Goal: Task Accomplishment & Management: Use online tool/utility

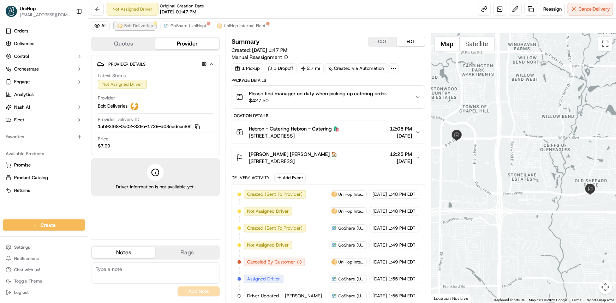
click at [150, 26] on span "Bolt Deliveries" at bounding box center [138, 26] width 29 height 6
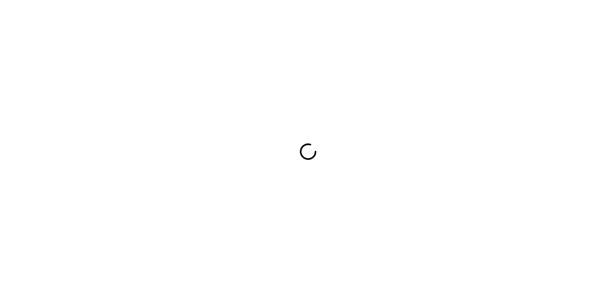
drag, startPoint x: 0, startPoint y: 212, endPoint x: 6, endPoint y: 215, distance: 6.8
click at [1, 212] on div at bounding box center [308, 151] width 616 height 303
click at [3, 189] on div at bounding box center [308, 151] width 616 height 303
click at [0, 169] on div at bounding box center [308, 151] width 616 height 303
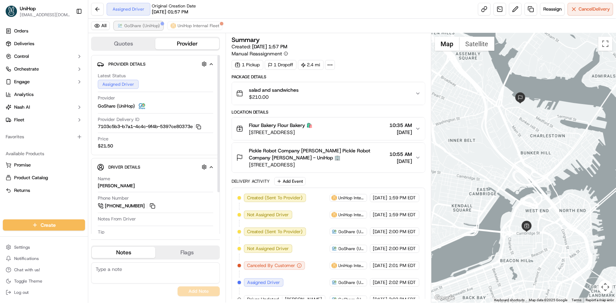
click at [133, 26] on span "GoShare (UniHop)" at bounding box center [142, 26] width 36 height 6
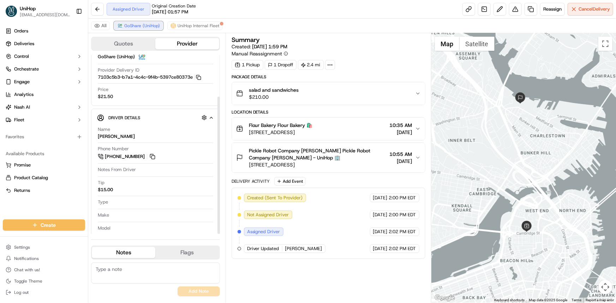
scroll to position [54, 0]
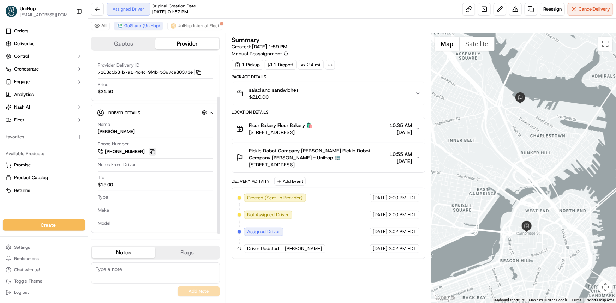
click at [151, 148] on button at bounding box center [153, 152] width 8 height 8
click at [31, 205] on div "Orders Deliveries Control Orchestrate Engage Analytics Nash AI Fleet Favorites …" at bounding box center [44, 118] width 88 height 191
click at [291, 181] on button "Add Event" at bounding box center [289, 181] width 31 height 8
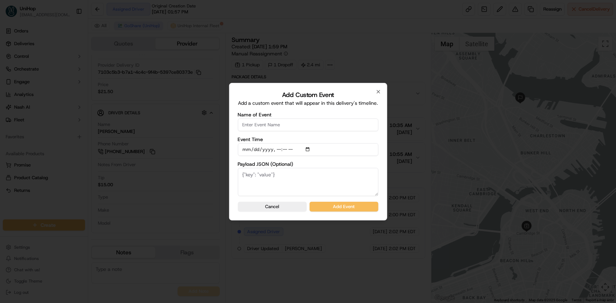
drag, startPoint x: 279, startPoint y: 120, endPoint x: 279, endPoint y: 130, distance: 10.2
click at [279, 120] on input "Name of Event" at bounding box center [308, 125] width 140 height 13
type input "Driver confirmed"
click at [355, 202] on button "Add Event" at bounding box center [343, 207] width 69 height 10
